Goal: Task Accomplishment & Management: Manage account settings

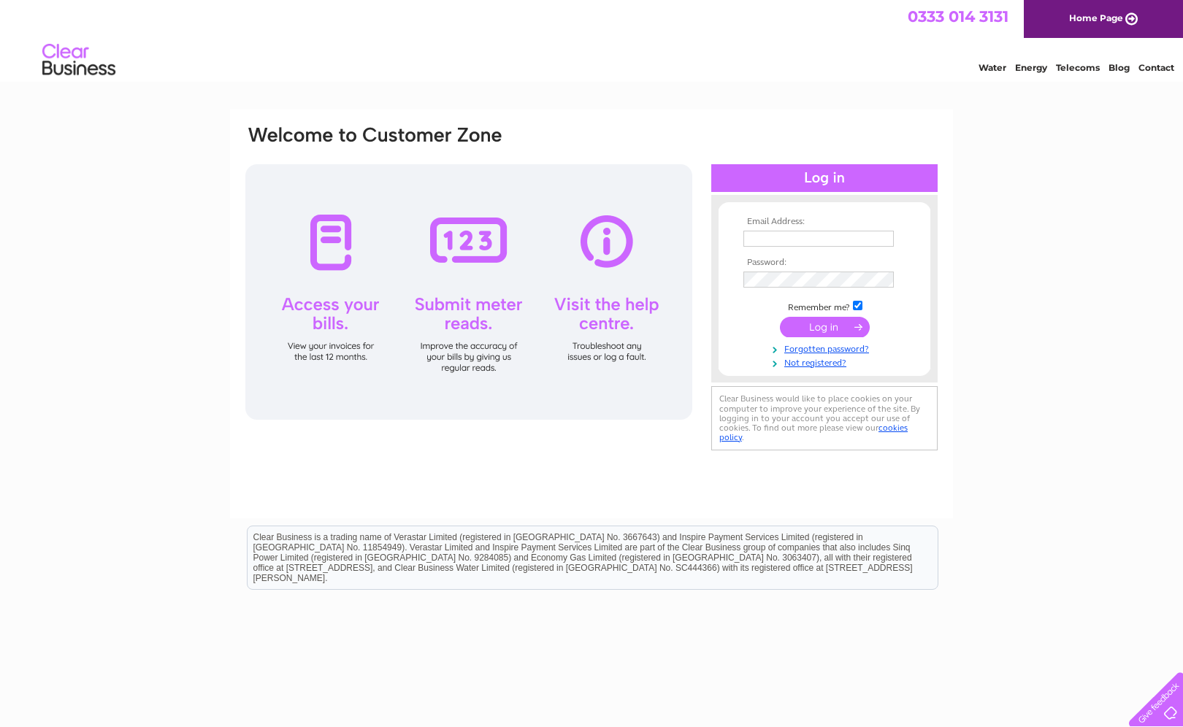
click at [772, 242] on input "text" at bounding box center [818, 239] width 150 height 16
type input "martin.tennant@cvcarmichael.com"
click at [835, 332] on input "submit" at bounding box center [825, 328] width 90 height 20
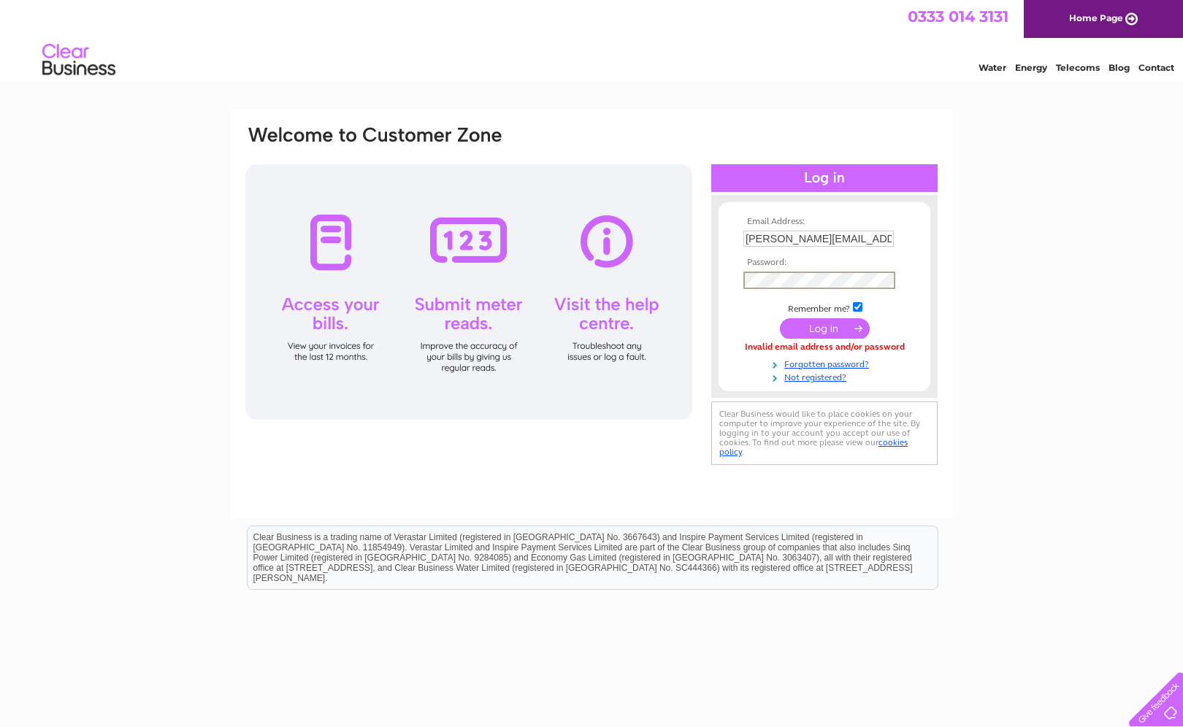
click at [780, 318] on input "submit" at bounding box center [825, 328] width 90 height 20
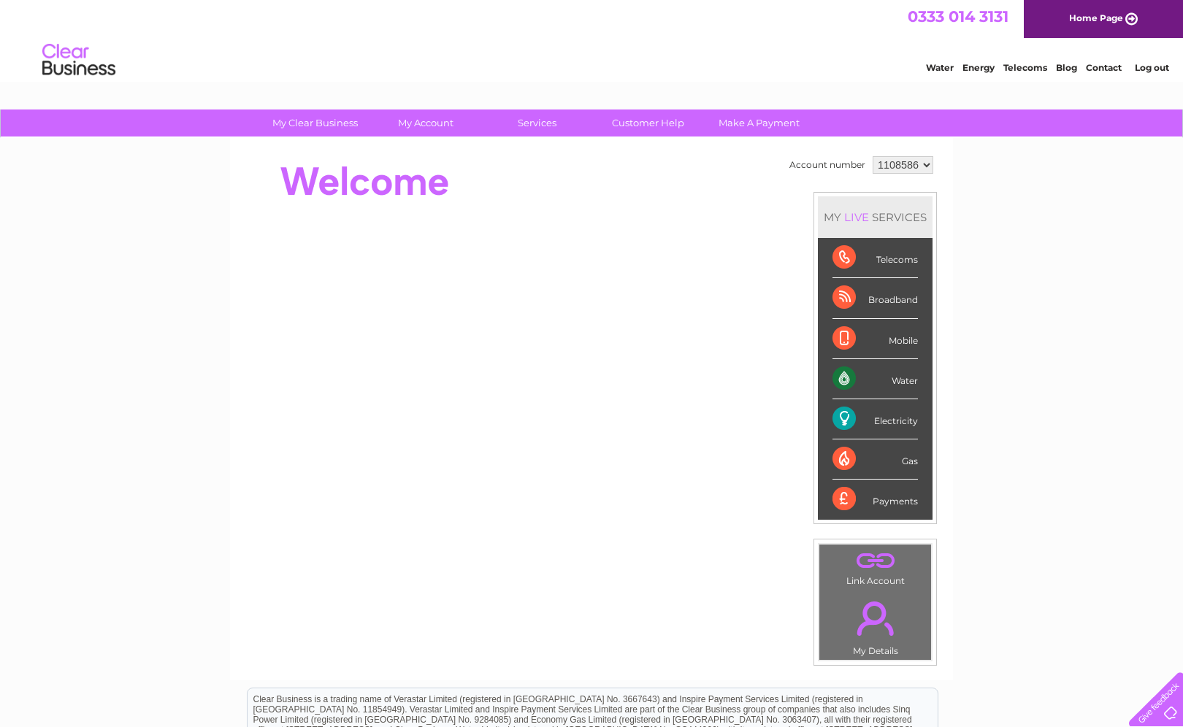
drag, startPoint x: 0, startPoint y: 0, endPoint x: 819, endPoint y: 333, distance: 883.8
click at [819, 333] on li "Mobile" at bounding box center [875, 339] width 115 height 40
click at [883, 422] on div "Electricity" at bounding box center [875, 419] width 85 height 40
click at [846, 425] on div "Electricity" at bounding box center [875, 419] width 85 height 40
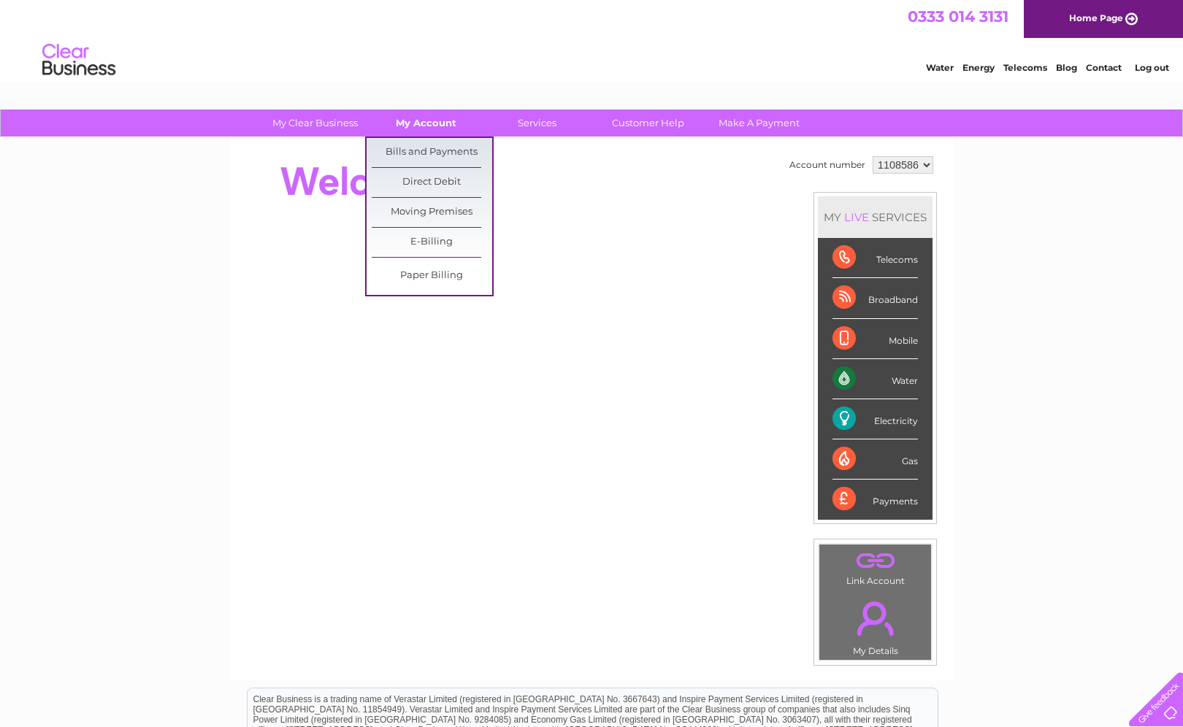
click at [400, 118] on link "My Account" at bounding box center [426, 123] width 120 height 27
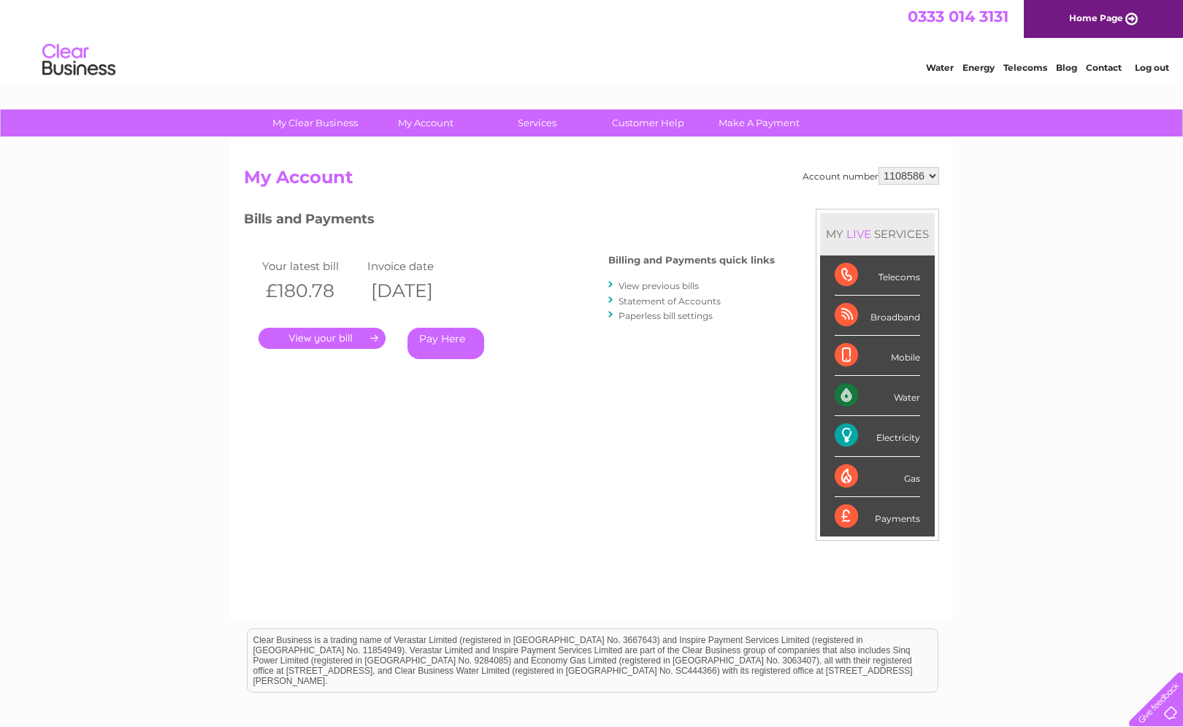
drag, startPoint x: 332, startPoint y: 341, endPoint x: 342, endPoint y: 335, distance: 11.1
click at [332, 341] on link "." at bounding box center [322, 338] width 127 height 21
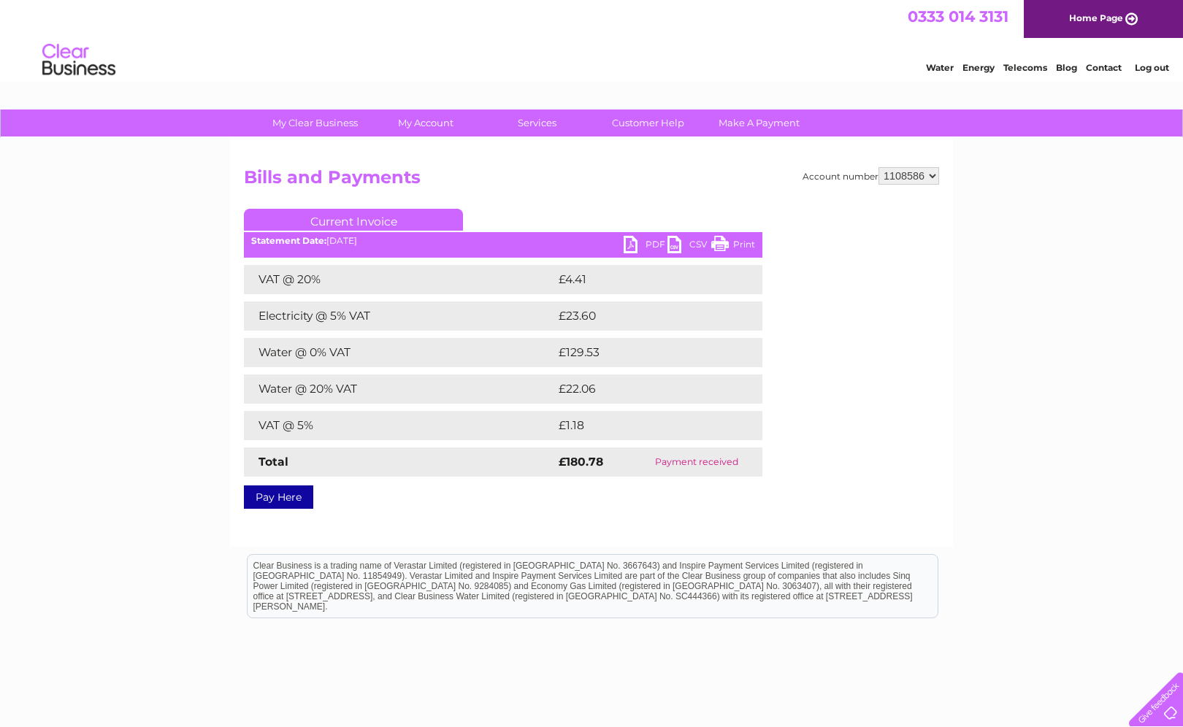
scroll to position [1, 0]
click at [727, 239] on link "Print" at bounding box center [733, 245] width 44 height 21
click at [635, 241] on link "PDF" at bounding box center [646, 245] width 44 height 21
click at [632, 247] on link "PDF" at bounding box center [646, 245] width 44 height 21
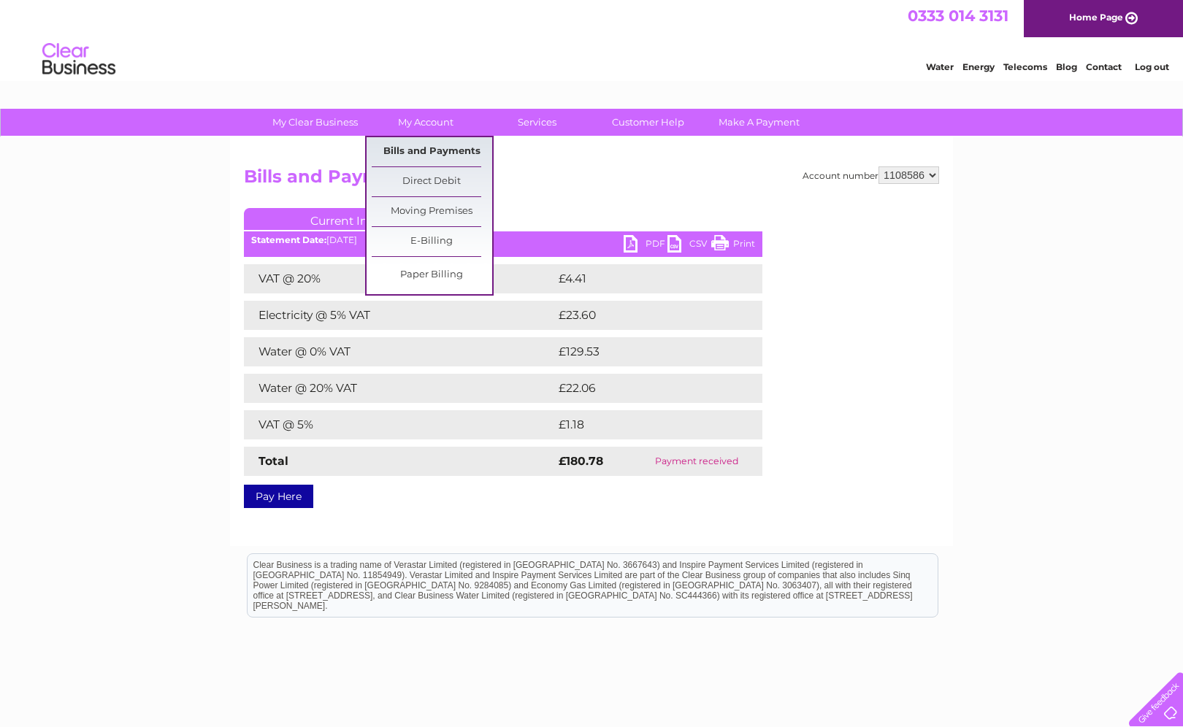
click at [432, 147] on link "Bills and Payments" at bounding box center [432, 151] width 120 height 29
click at [429, 152] on link "Bills and Payments" at bounding box center [432, 151] width 120 height 29
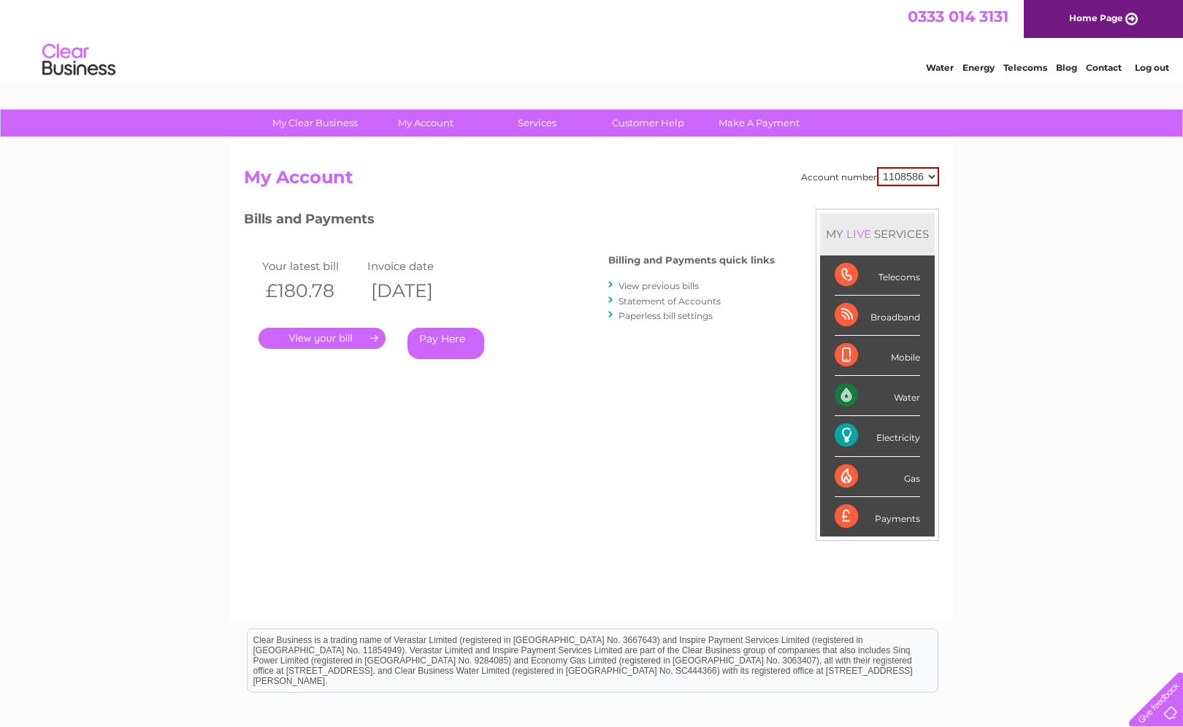
click at [624, 284] on link "View previous bills" at bounding box center [659, 285] width 80 height 11
click at [627, 286] on link "View previous bills" at bounding box center [659, 285] width 80 height 11
click at [611, 284] on div at bounding box center [611, 285] width 7 height 14
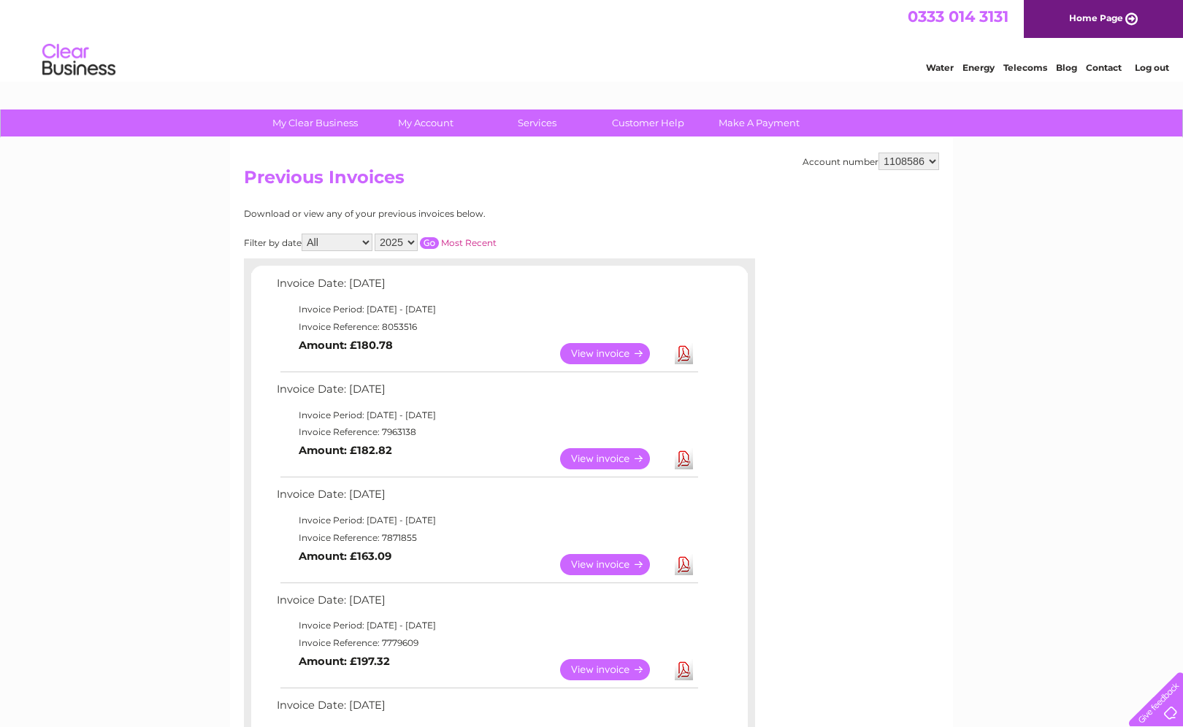
click at [611, 353] on link "View" at bounding box center [613, 353] width 107 height 21
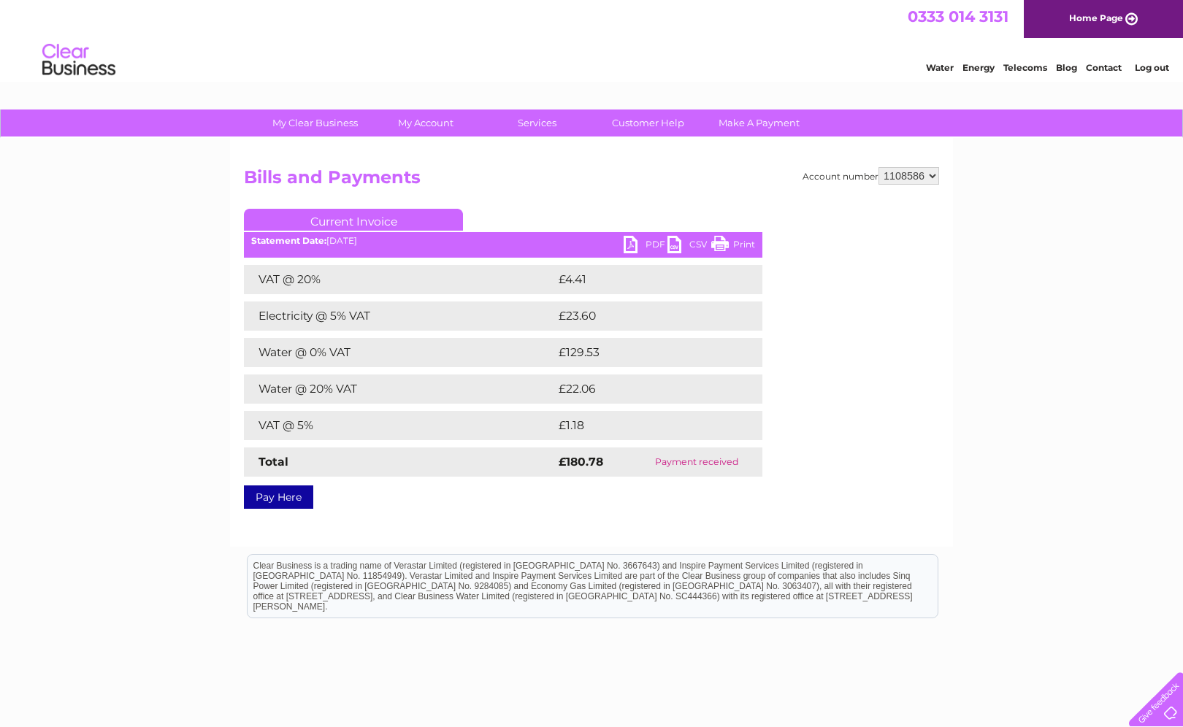
click at [638, 244] on link "PDF" at bounding box center [646, 246] width 44 height 21
click at [630, 249] on link "PDF" at bounding box center [646, 246] width 44 height 21
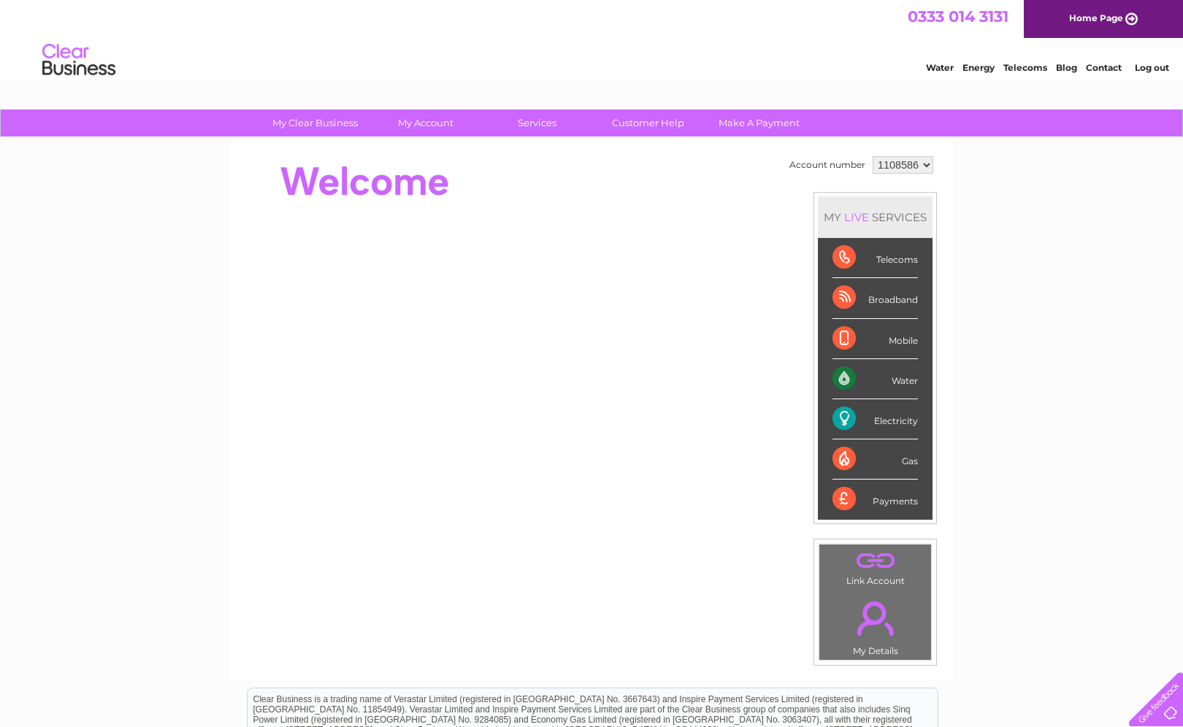
click at [923, 164] on select "1108586" at bounding box center [903, 165] width 61 height 18
click at [873, 156] on select "1108586" at bounding box center [903, 165] width 61 height 18
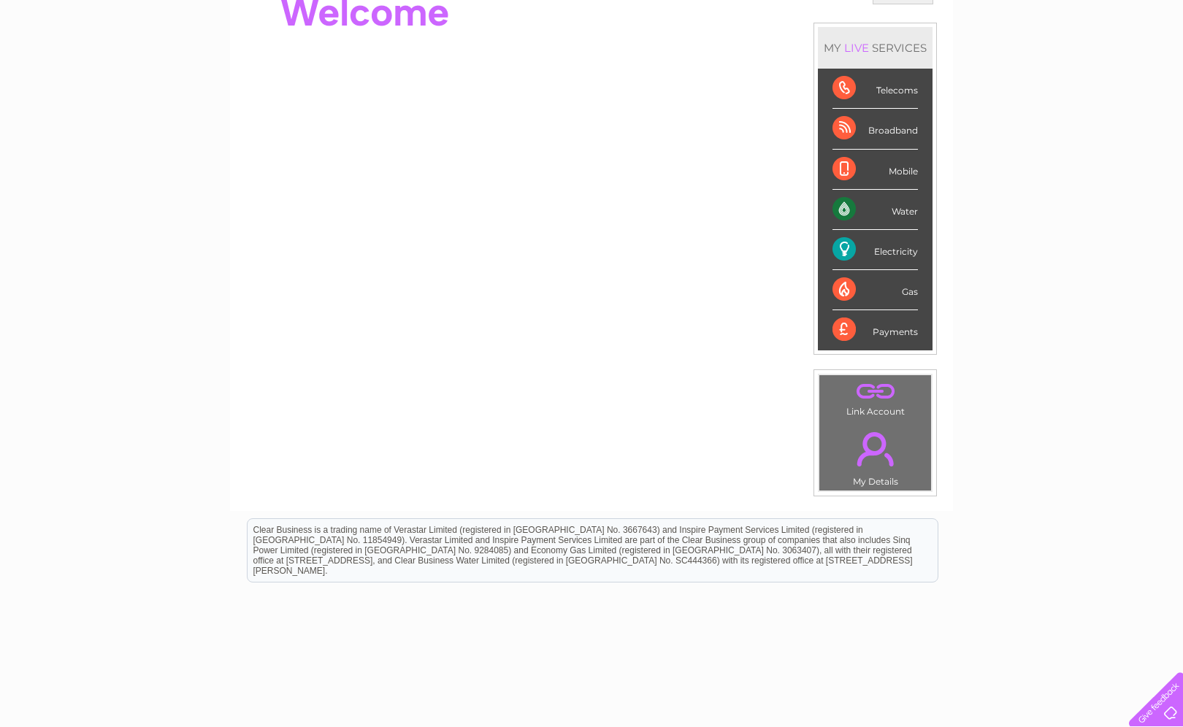
scroll to position [214, 0]
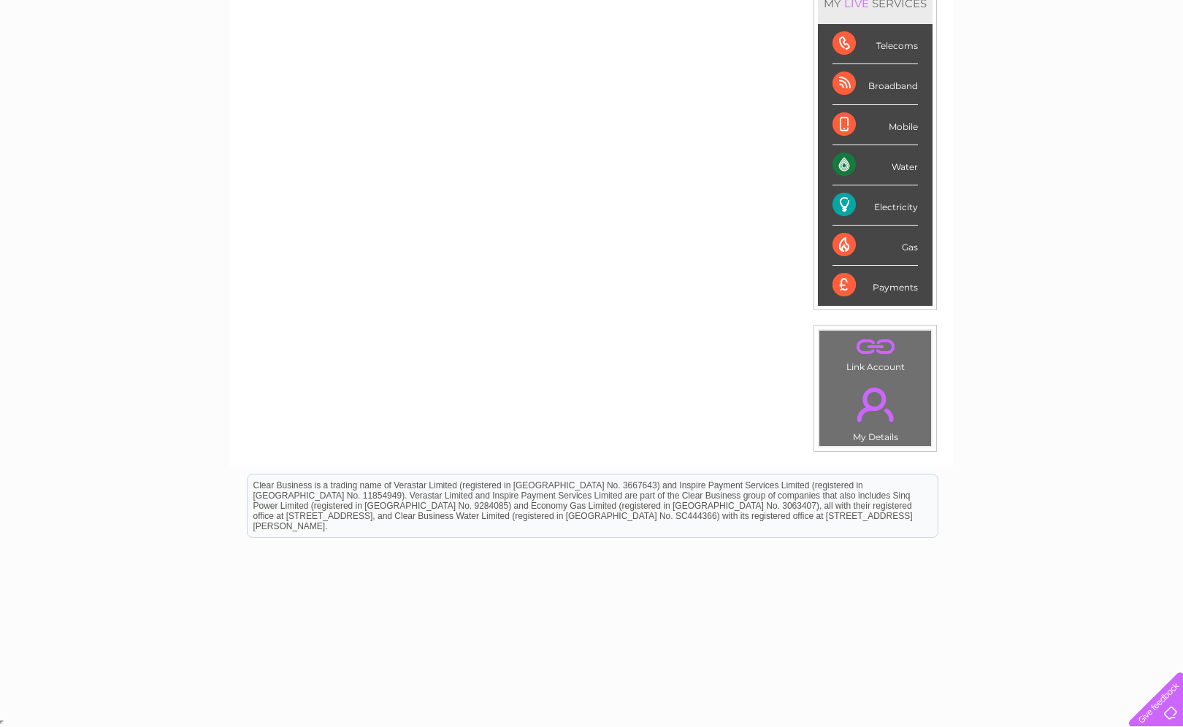
click at [879, 434] on td ". My Details" at bounding box center [875, 411] width 113 height 72
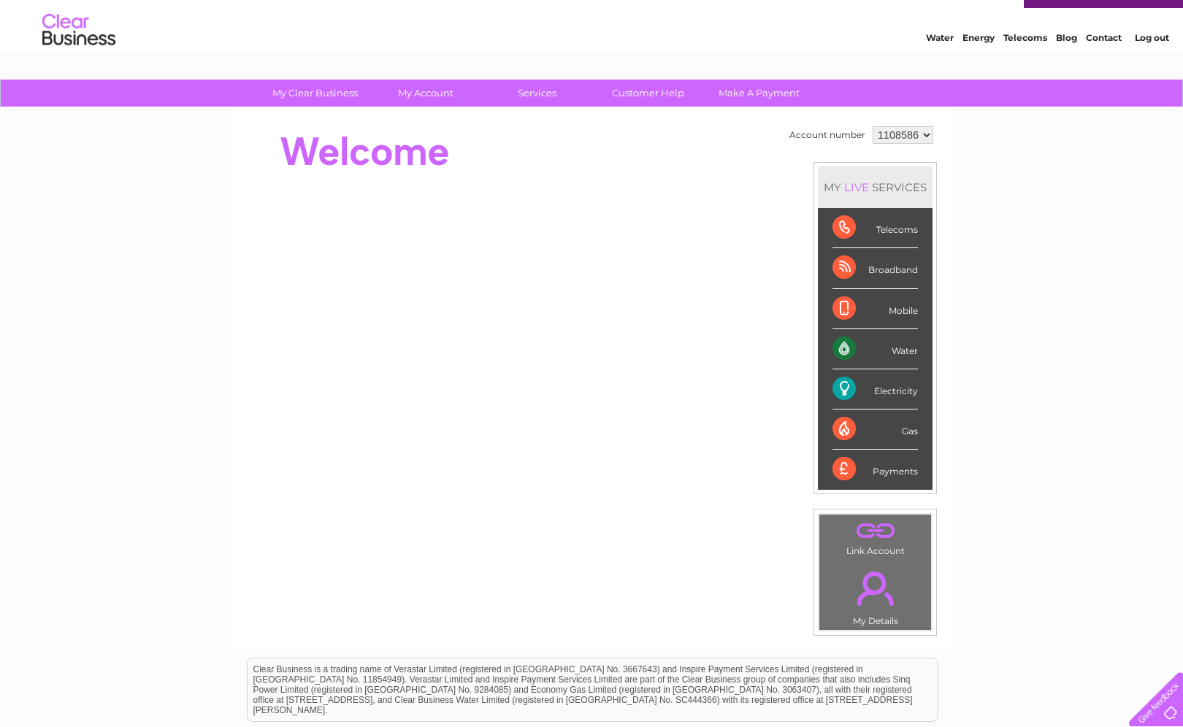
scroll to position [18, 0]
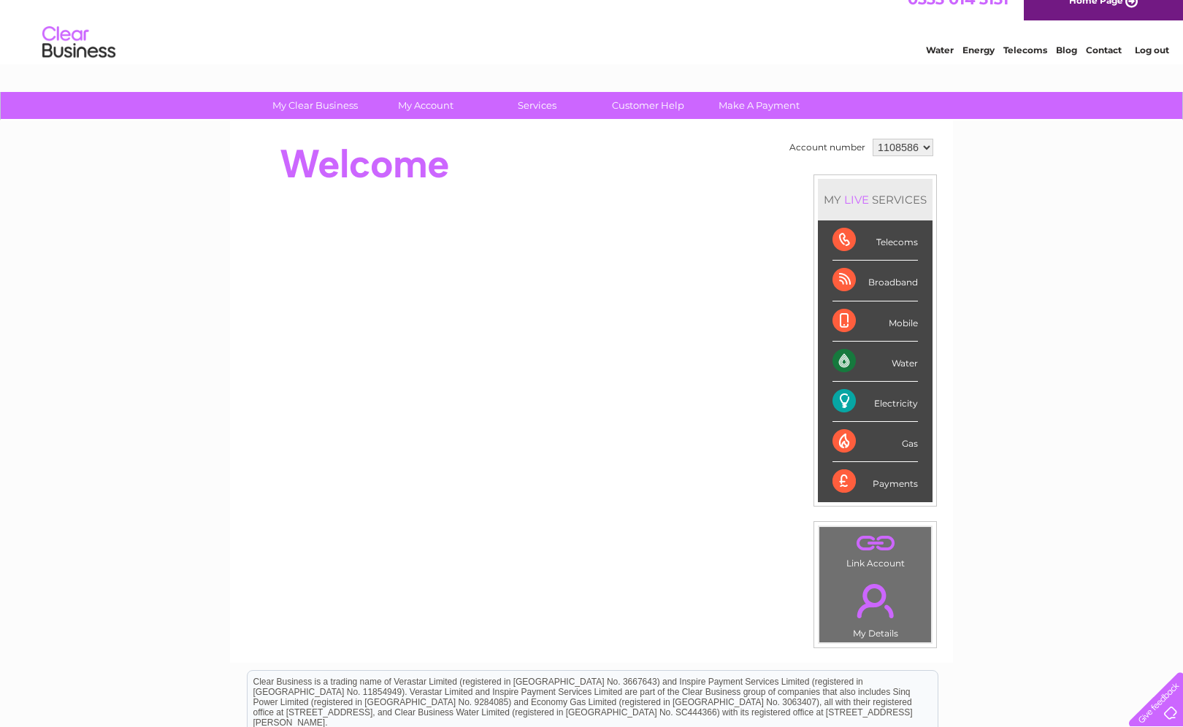
click at [926, 145] on select "1108586" at bounding box center [903, 148] width 61 height 18
click at [1162, 49] on link "Log out" at bounding box center [1152, 50] width 34 height 11
